Goal: Find specific page/section: Find specific page/section

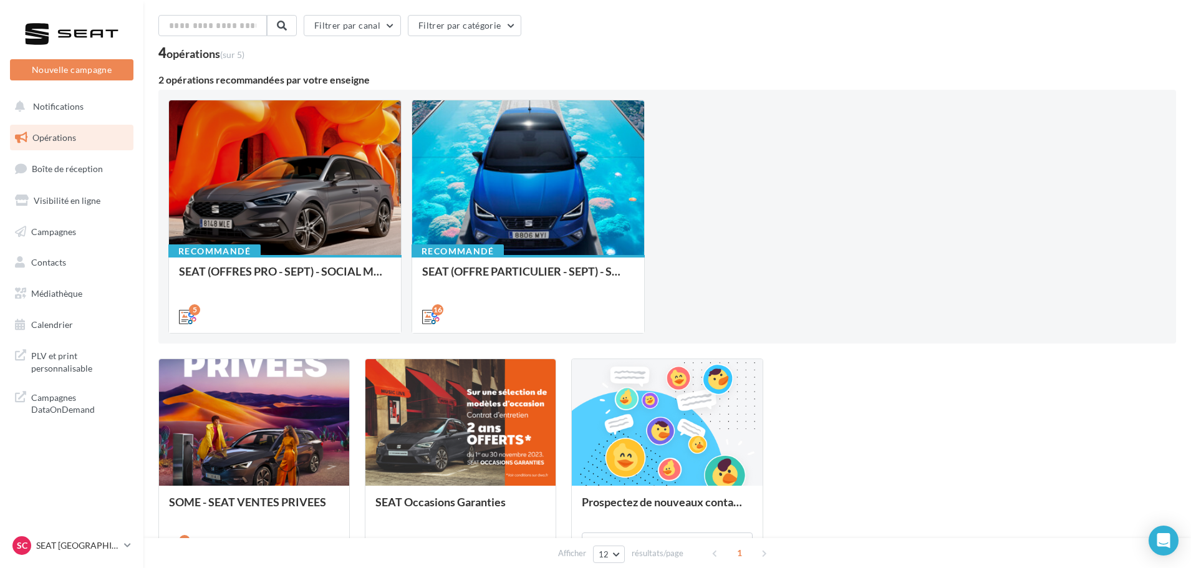
scroll to position [62, 0]
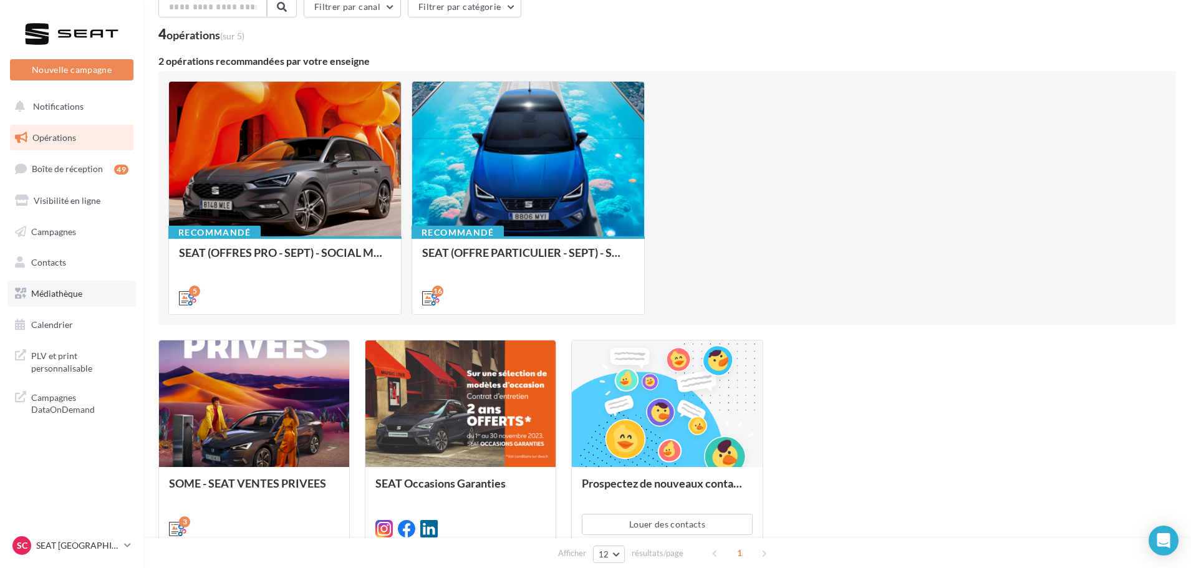
click at [85, 305] on link "Médiathèque" at bounding box center [71, 293] width 128 height 26
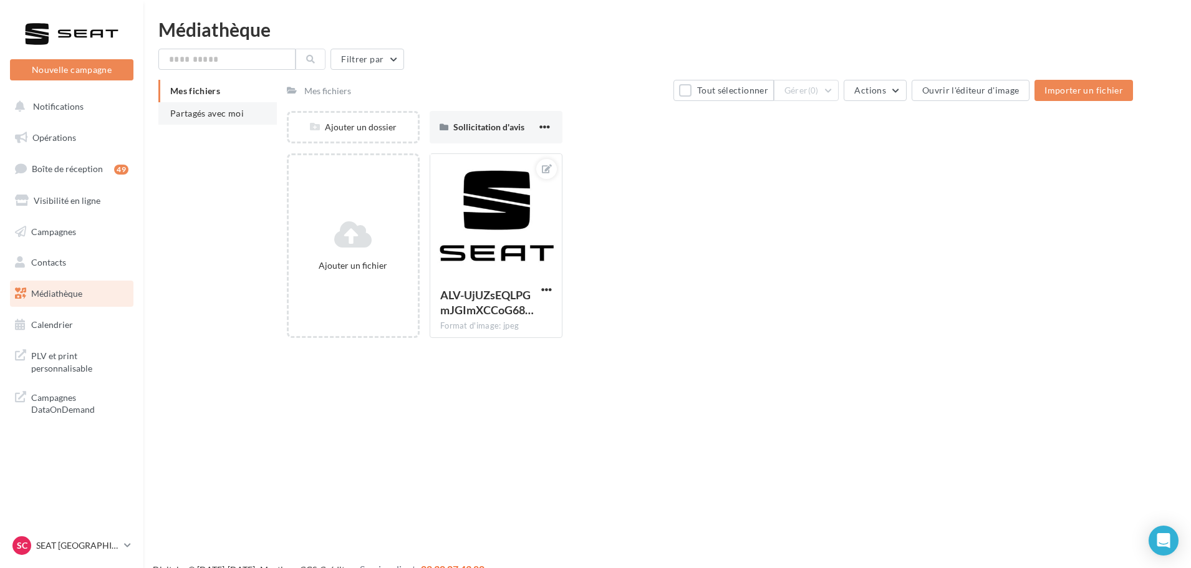
click at [208, 120] on li "Partagés avec moi" at bounding box center [217, 113] width 118 height 22
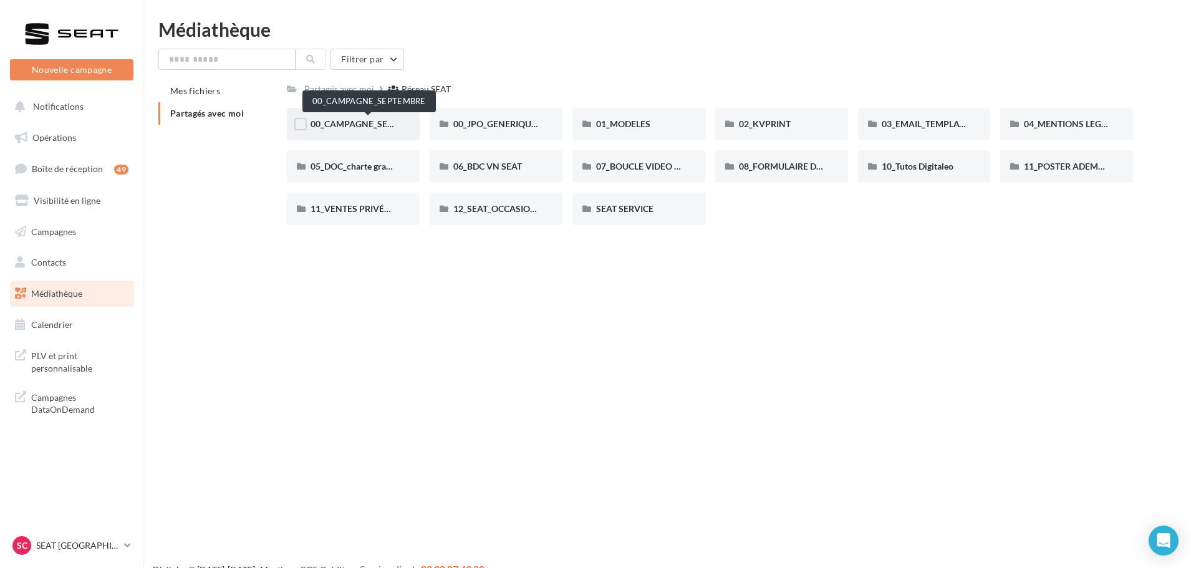
click at [375, 123] on span "00_CAMPAGNE_SEPTEMBRE" at bounding box center [368, 123] width 117 height 11
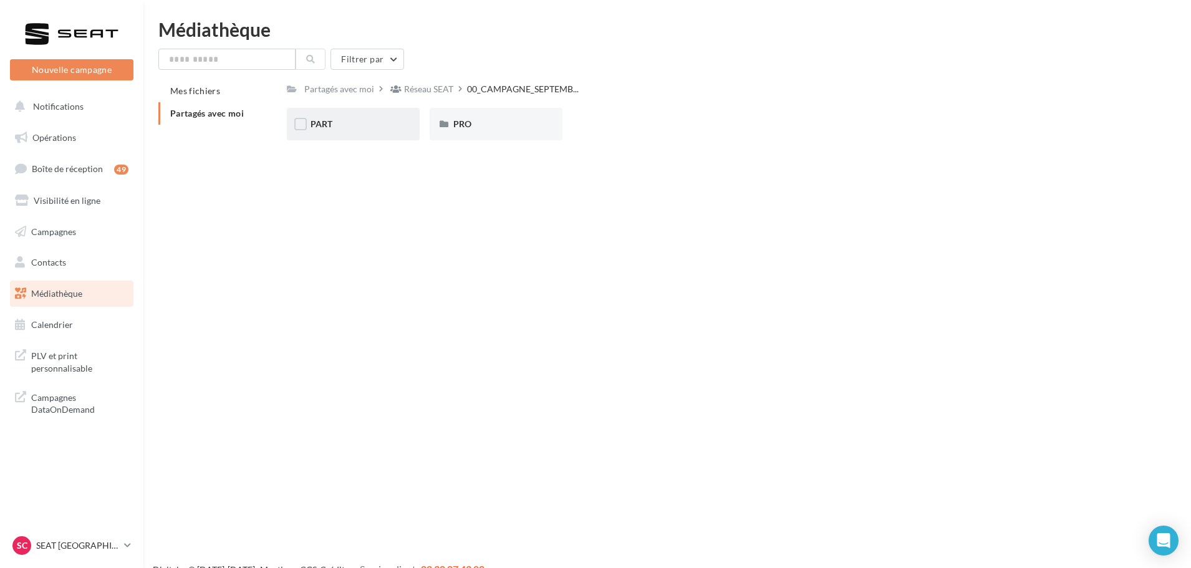
click at [365, 123] on div "PART" at bounding box center [352, 124] width 85 height 12
click at [367, 125] on div "ARONA" at bounding box center [352, 124] width 85 height 12
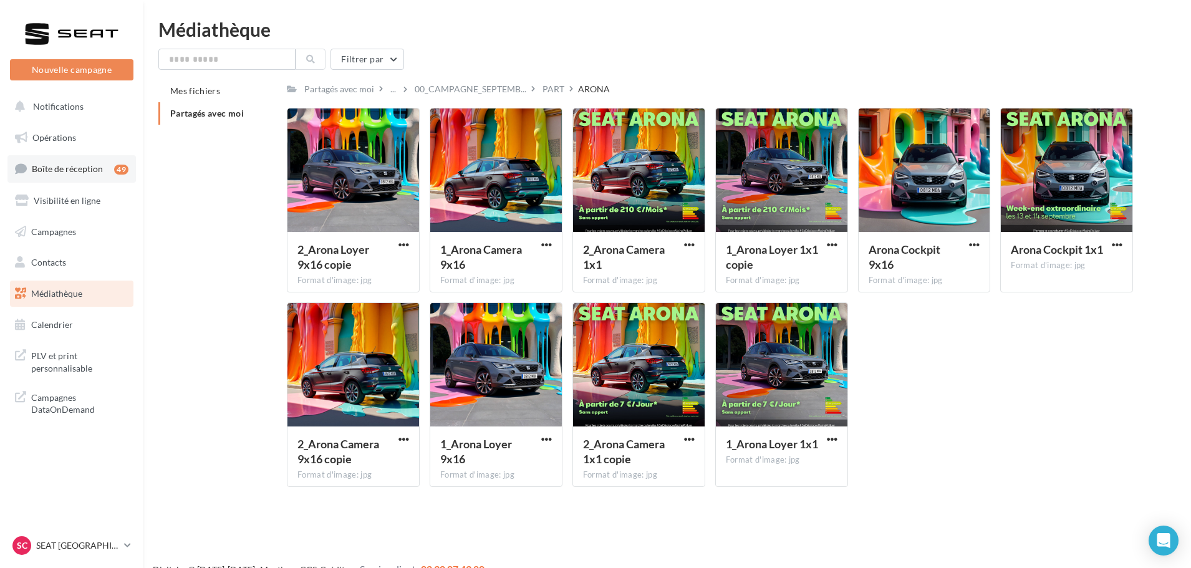
click at [94, 171] on span "Boîte de réception" at bounding box center [67, 168] width 71 height 11
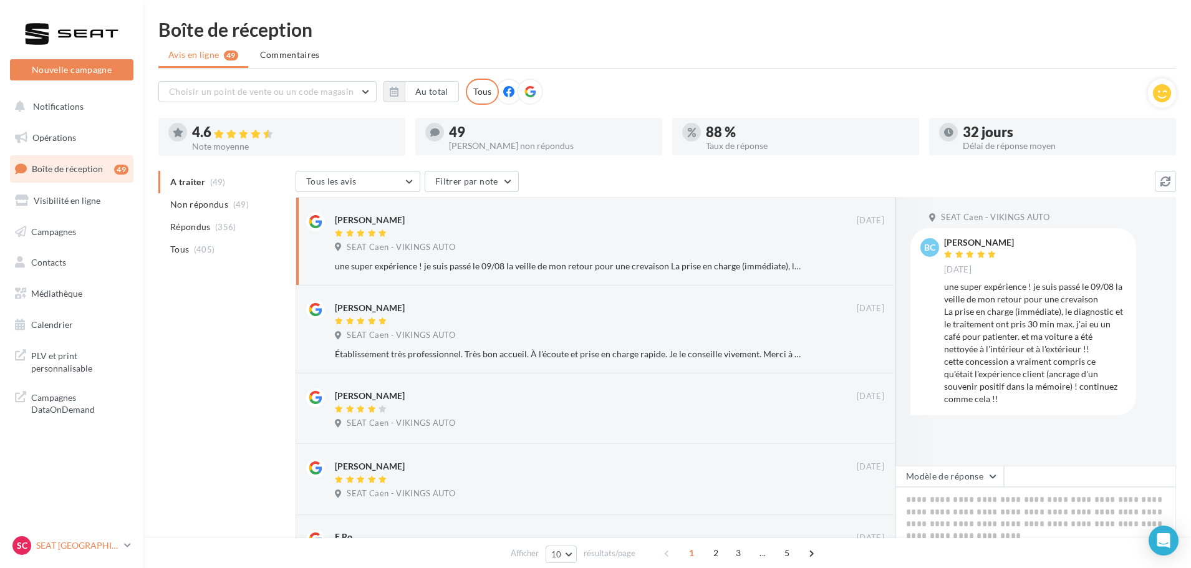
click at [74, 548] on p "SEAT [GEOGRAPHIC_DATA]" at bounding box center [77, 545] width 83 height 12
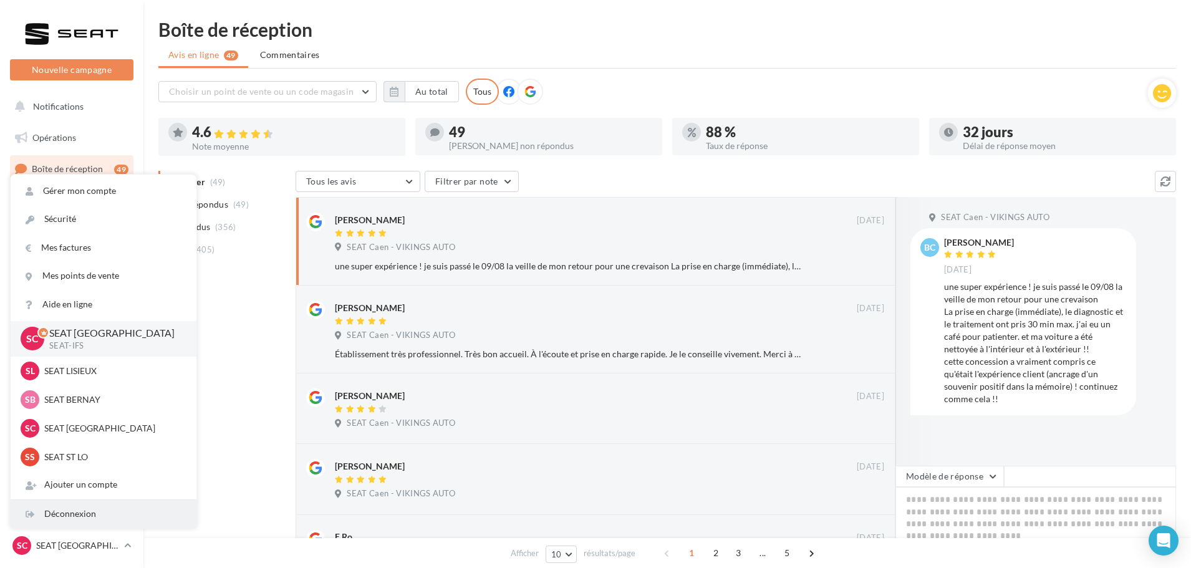
click at [82, 514] on div "Déconnexion" at bounding box center [104, 514] width 186 height 28
